Goal: Information Seeking & Learning: Learn about a topic

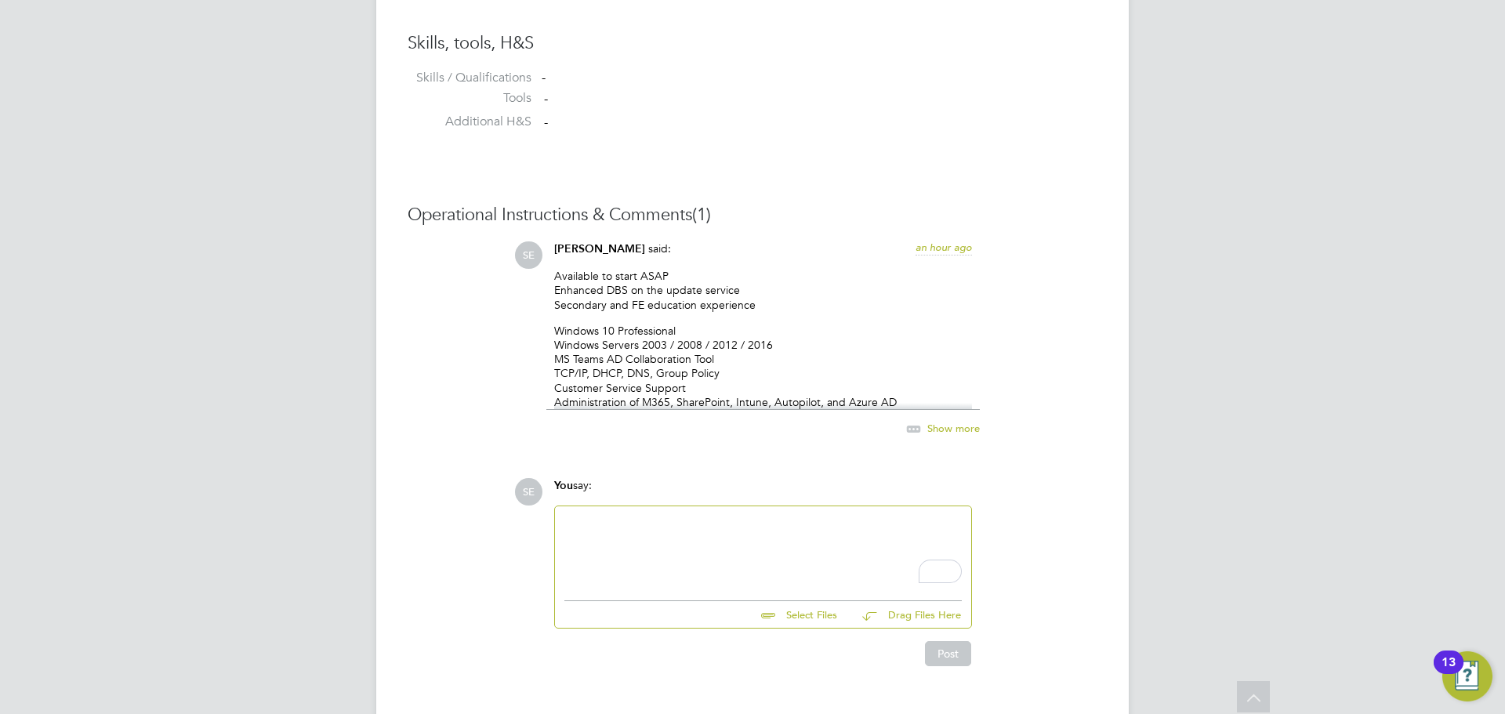
click at [936, 426] on span "Show more" at bounding box center [953, 428] width 53 height 13
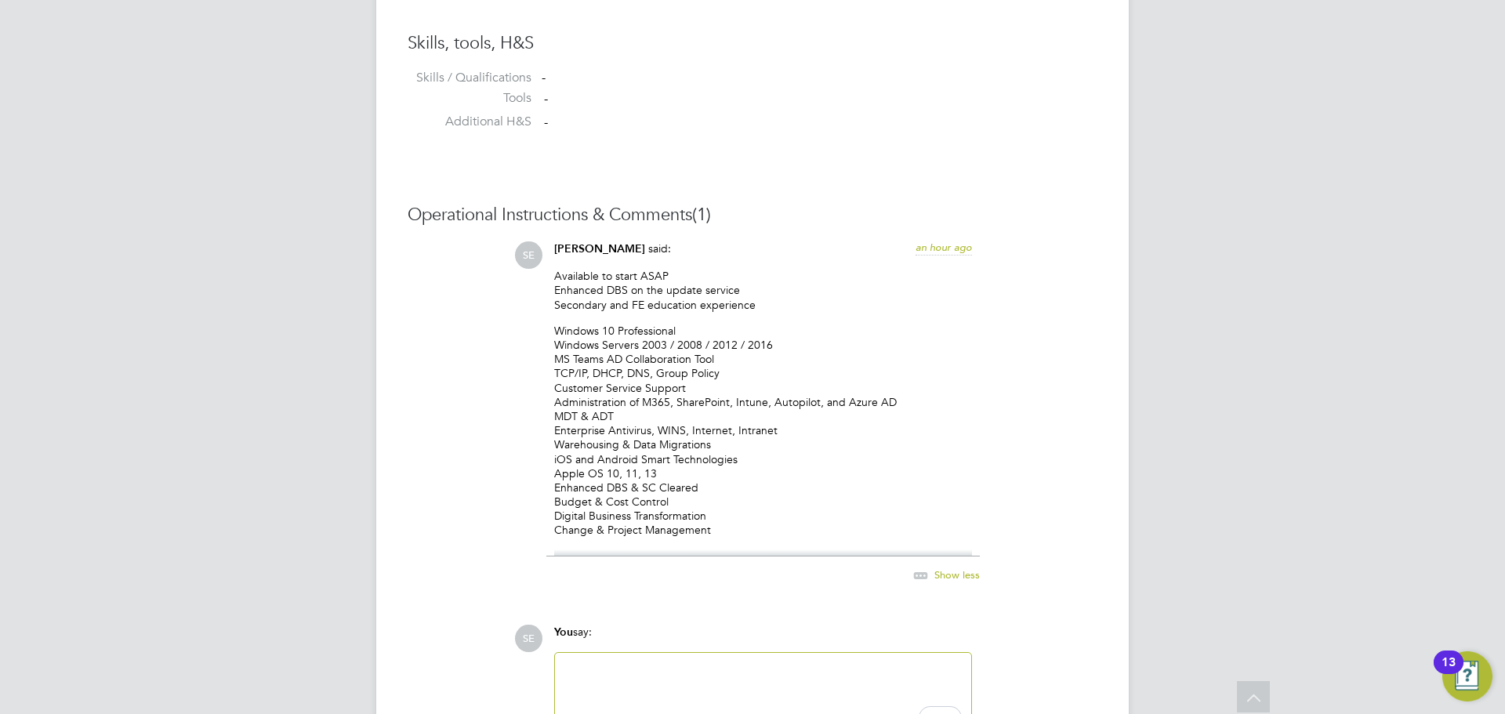
drag, startPoint x: 726, startPoint y: 536, endPoint x: 523, endPoint y: 274, distance: 331.2
click at [523, 274] on div "SE [PERSON_NAME] said: an hour ago Available to start ASAP Enhanced DBS on the …" at bounding box center [805, 421] width 583 height 360
copy div "Available to start ASAP Enhanced DBS on the update service Secondary and FE edu…"
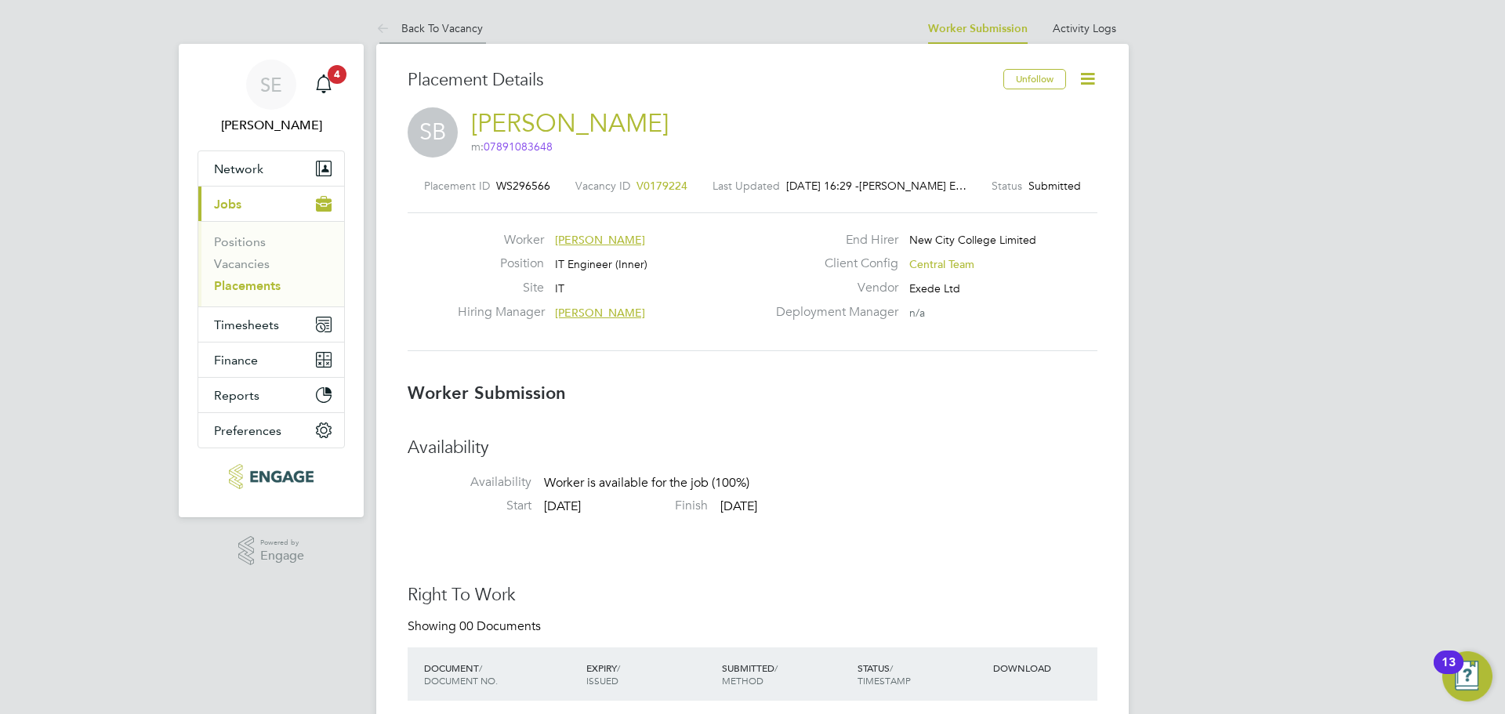
click at [419, 25] on link "Back To Vacancy" at bounding box center [429, 28] width 107 height 14
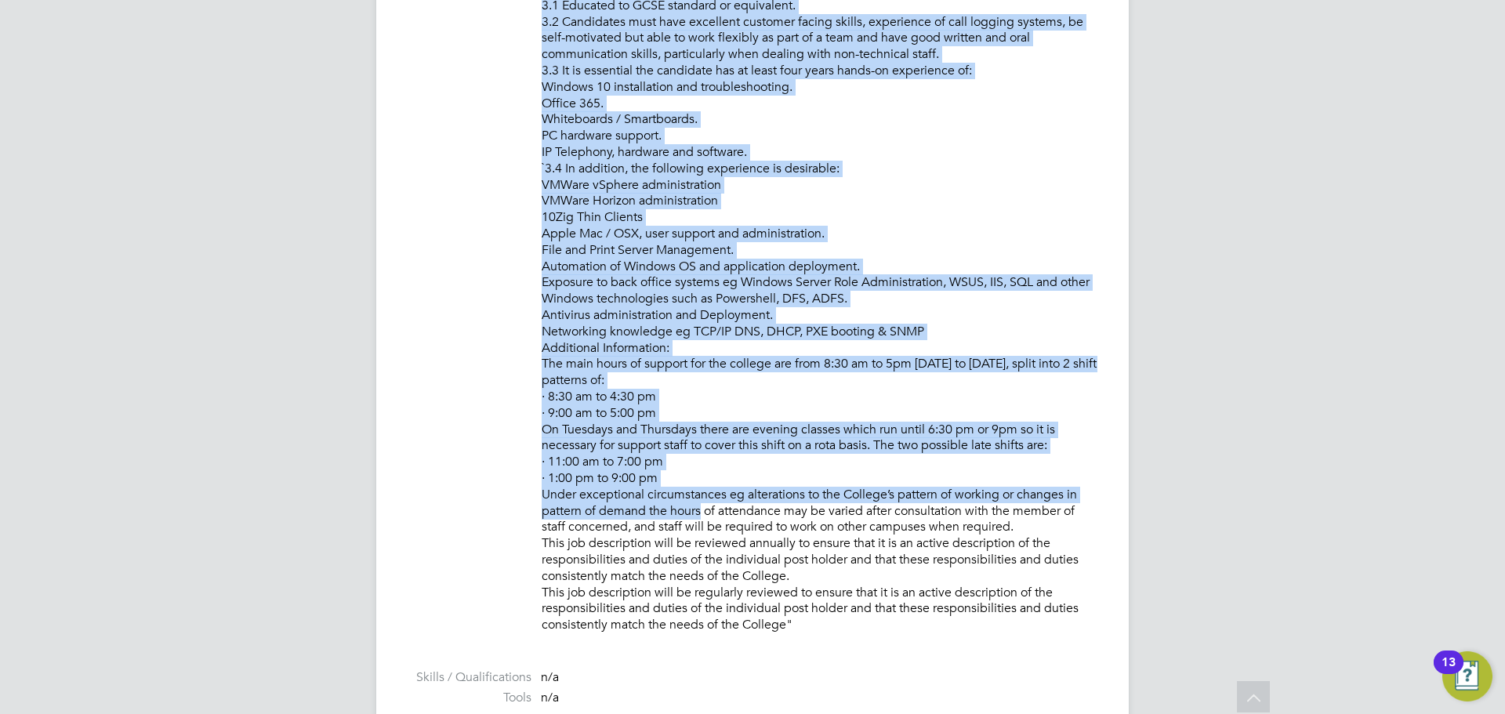
scroll to position [1699, 0]
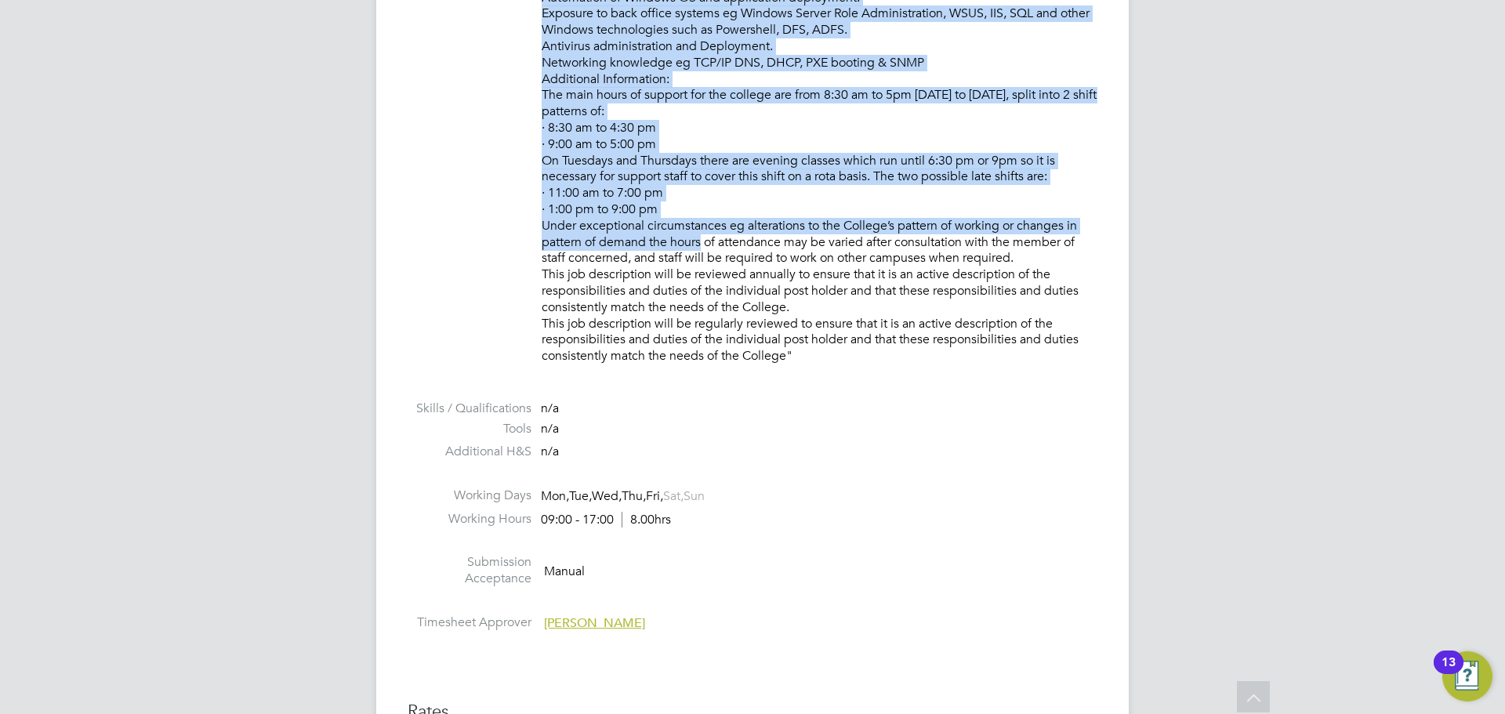
drag, startPoint x: 544, startPoint y: 373, endPoint x: 911, endPoint y: 355, distance: 367.2
copy p "LOREMIP DO SIT: • Am consect AD elitse doe temp incidid ut lab Etdolor MA aliqu…"
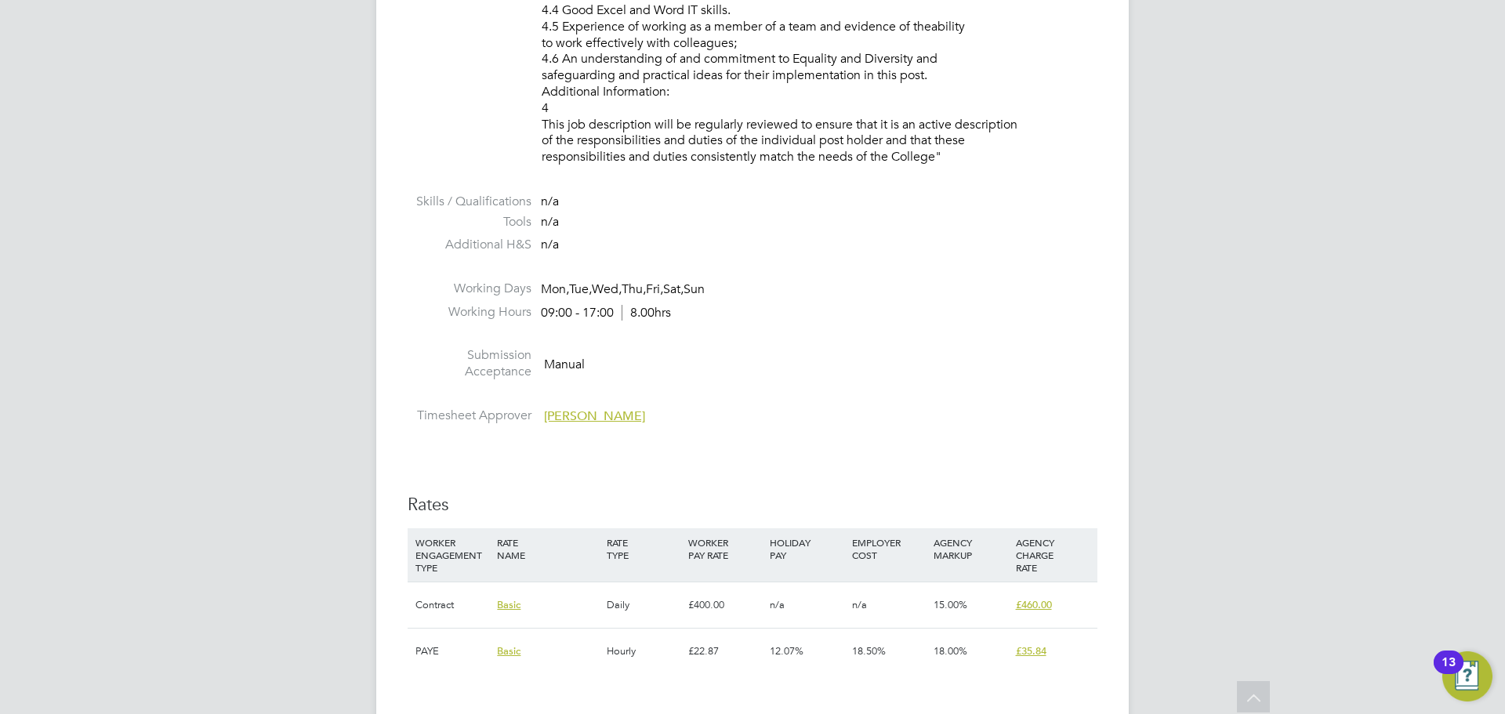
scroll to position [1881, 0]
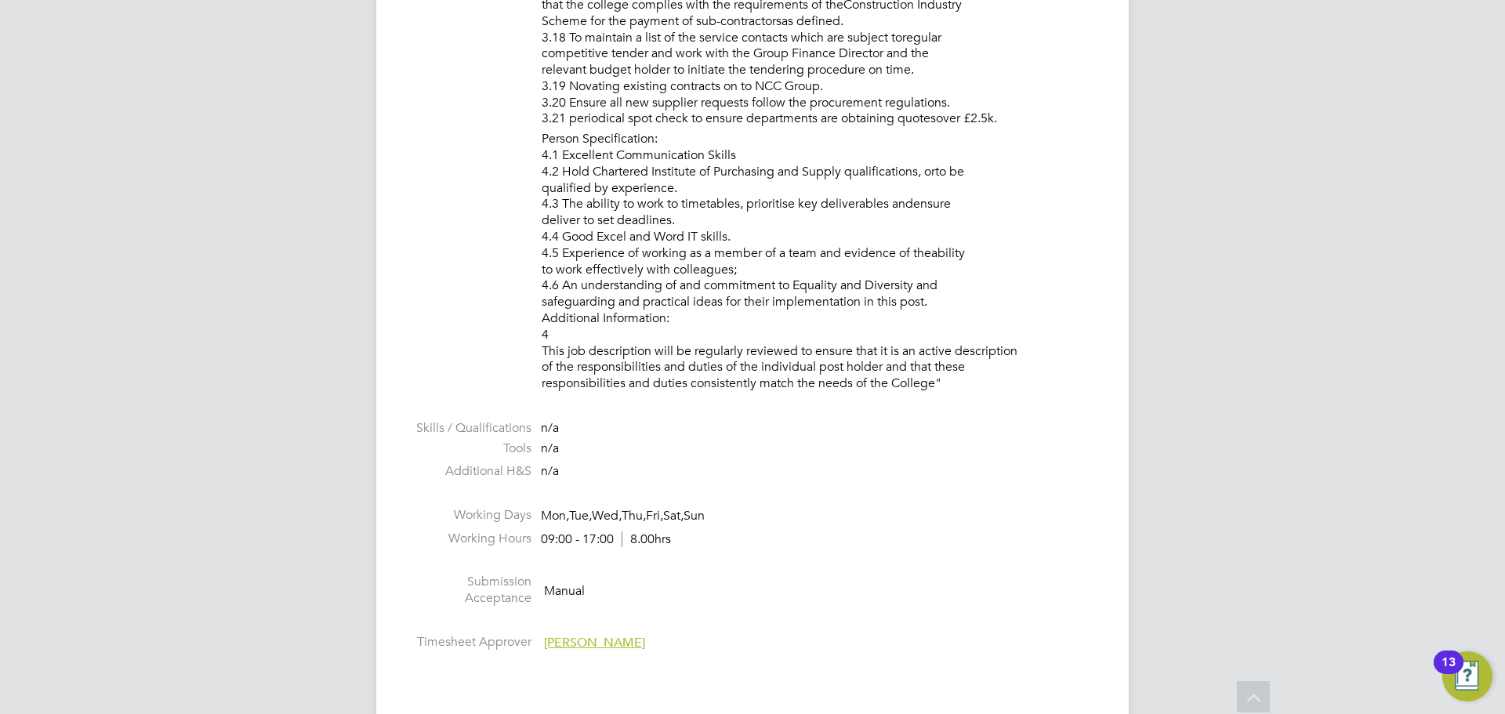
drag, startPoint x: 667, startPoint y: 315, endPoint x: 962, endPoint y: 295, distance: 296.1
copy div "PURPOSE OF JOB: • To provide a central procurement service to New City College …"
